Goal: Transaction & Acquisition: Obtain resource

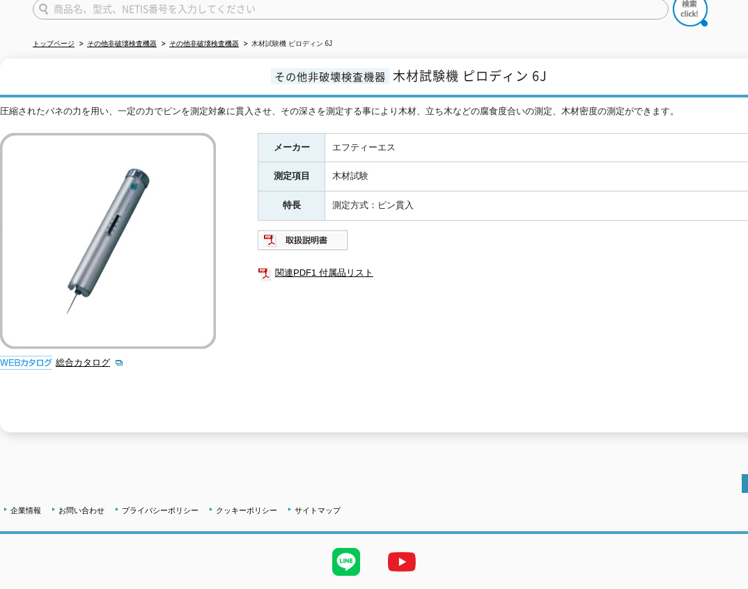
scroll to position [159, 0]
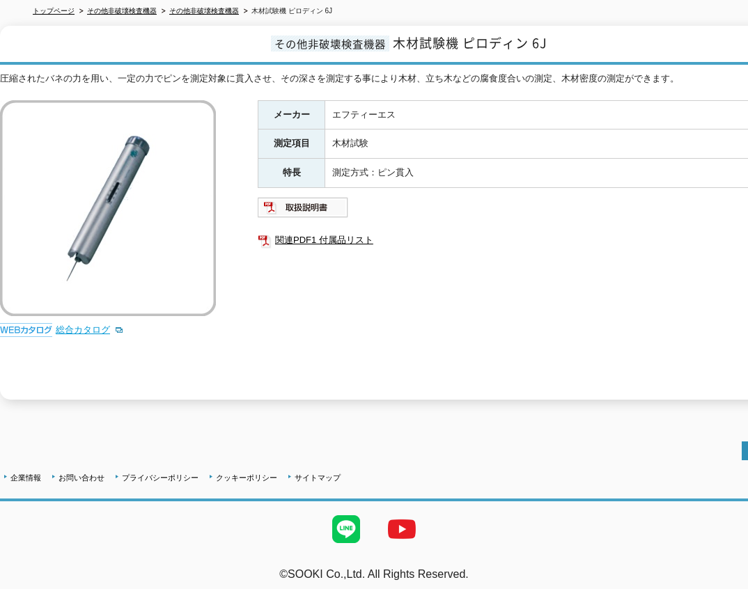
click at [91, 324] on link "総合カタログ" at bounding box center [90, 329] width 68 height 10
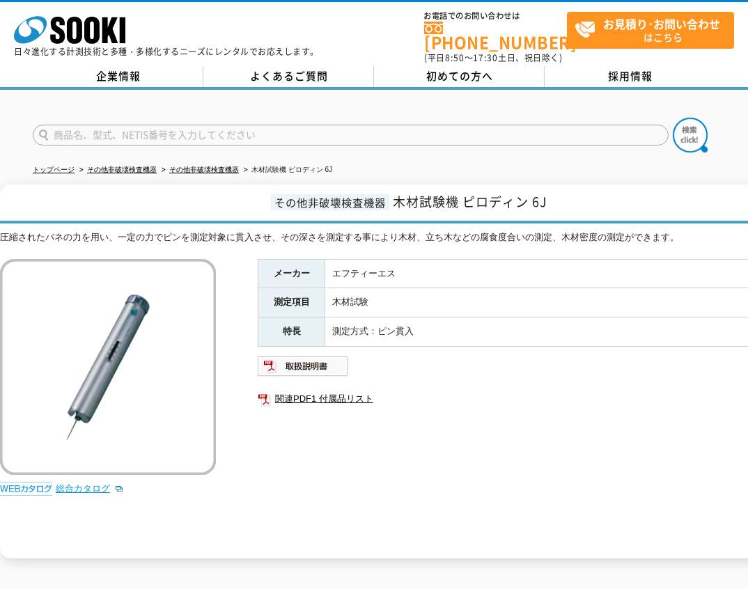
click at [86, 483] on link "総合カタログ" at bounding box center [90, 488] width 68 height 10
click at [322, 365] on img at bounding box center [303, 366] width 91 height 22
click at [348, 390] on link "関連PDF1 付属品リスト" at bounding box center [536, 399] width 557 height 18
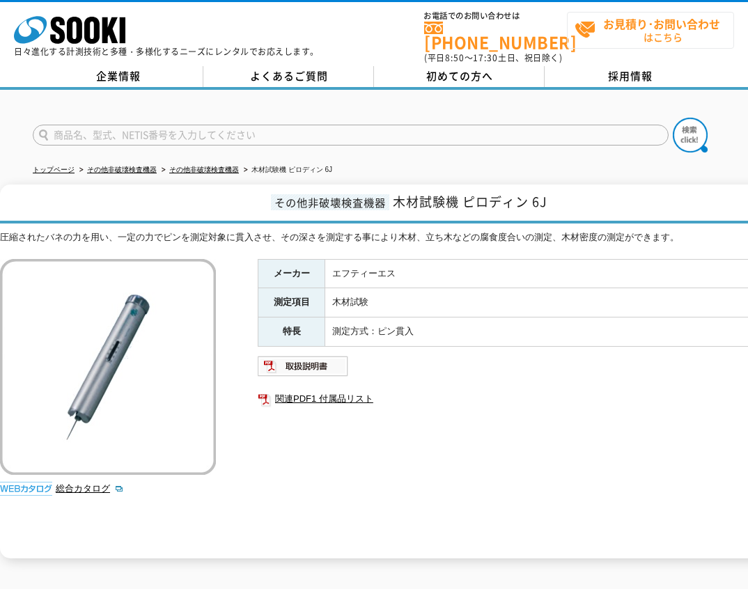
click at [615, 27] on strong "お見積り･お問い合わせ" at bounding box center [661, 23] width 117 height 17
